Goal: Information Seeking & Learning: Find specific fact

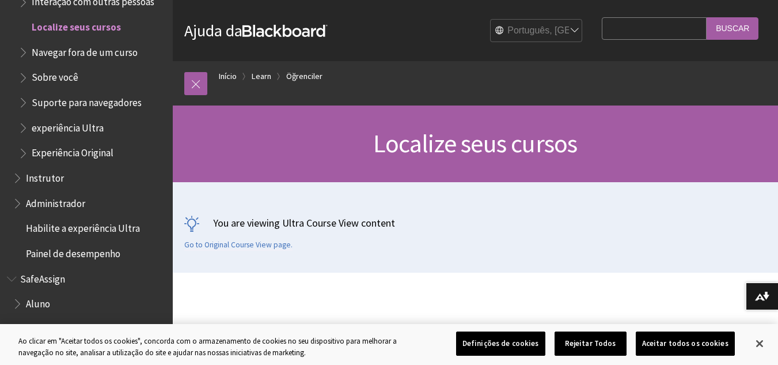
click at [627, 36] on input "Search Query" at bounding box center [654, 28] width 105 height 22
type input "Processos"
click at [734, 33] on input "Buscar" at bounding box center [733, 28] width 52 height 22
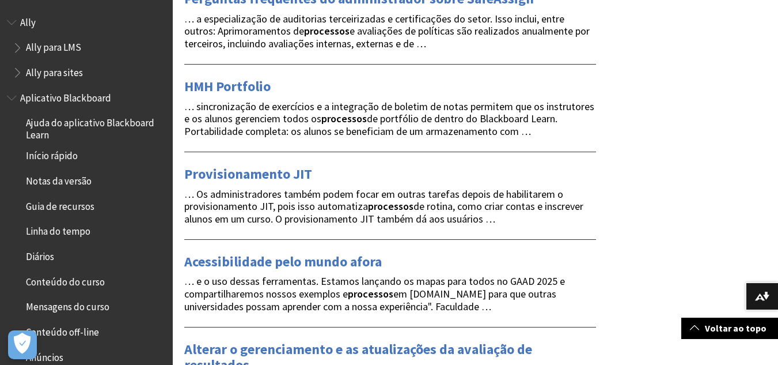
scroll to position [1373, 0]
